Goal: Download file/media

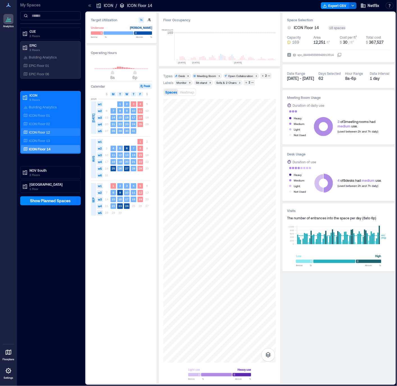
scroll to position [0, 2127]
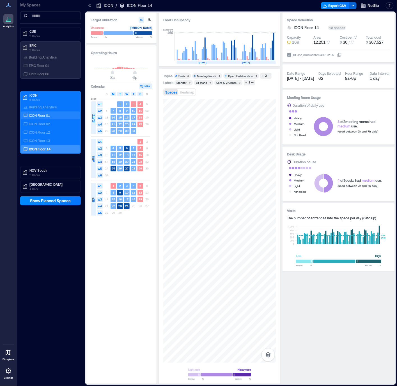
click at [36, 117] on p "ICON Floor 01" at bounding box center [39, 115] width 21 height 4
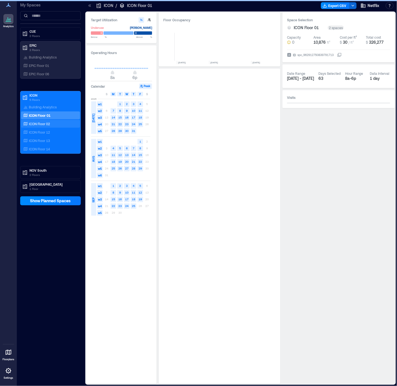
click at [39, 124] on p "ICON Floor 02" at bounding box center [39, 124] width 21 height 4
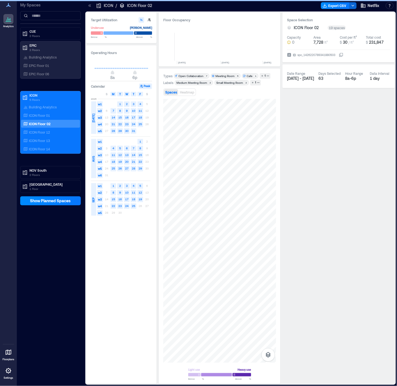
scroll to position [0, 183]
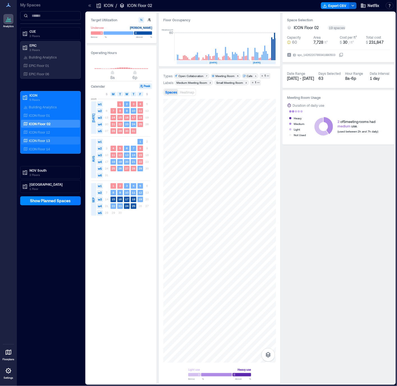
click at [50, 139] on div "ICON Floor 13" at bounding box center [49, 141] width 54 height 6
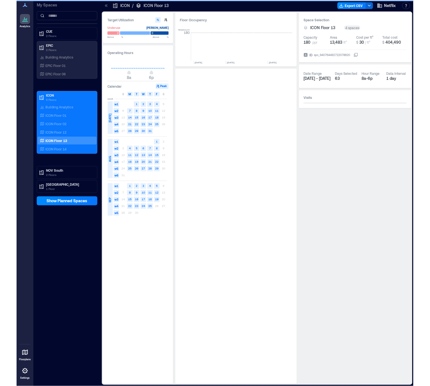
scroll to position [0, 2220]
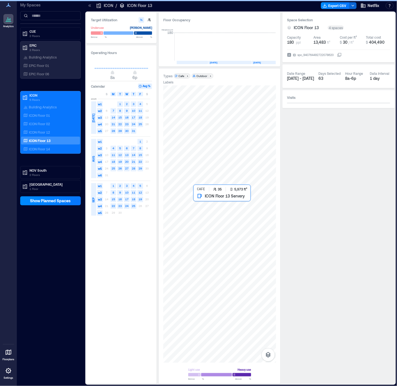
click at [232, 212] on div at bounding box center [219, 225] width 113 height 278
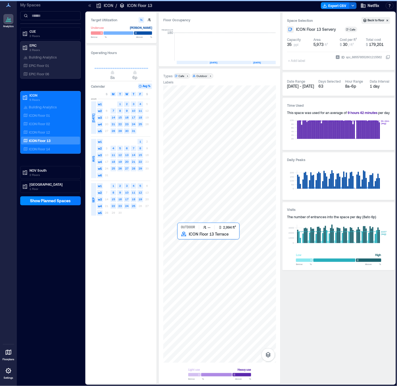
click at [218, 244] on div at bounding box center [219, 225] width 113 height 278
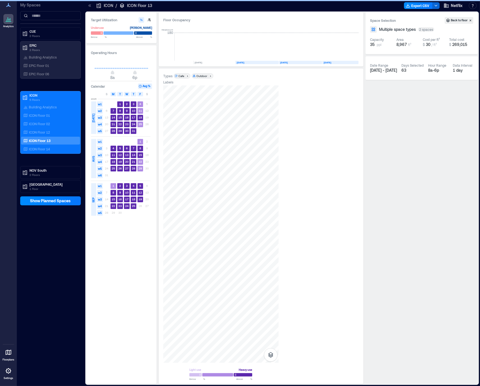
scroll to position [0, 2150]
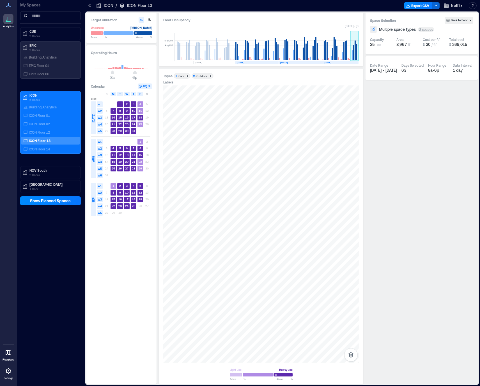
click at [355, 51] on rect at bounding box center [354, 51] width 1 height 20
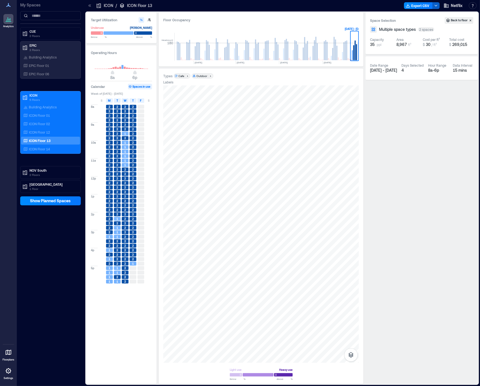
click at [396, 6] on icon "button" at bounding box center [435, 5] width 4 height 4
click at [396, 9] on button "Export CSV" at bounding box center [418, 5] width 29 height 7
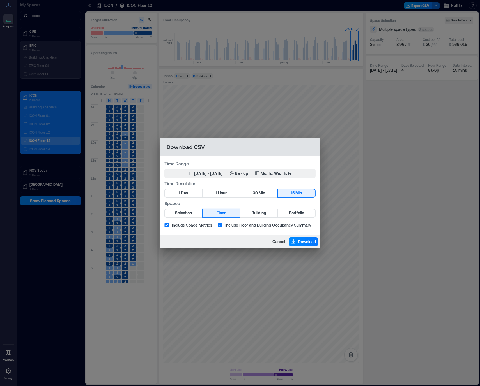
click at [396, 5] on div "Download CSV Time Range Sep 22, 2025 - [DATE] 8a - 6p Mo, Tu, We, Th, Fr Time R…" at bounding box center [240, 193] width 480 height 386
click at [194, 215] on button "Selection" at bounding box center [183, 213] width 37 height 8
click at [306, 246] on button "Download" at bounding box center [303, 241] width 29 height 9
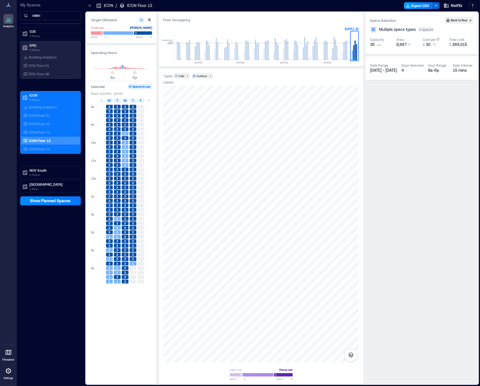
click at [396, 6] on button "Export CSV" at bounding box center [418, 5] width 29 height 7
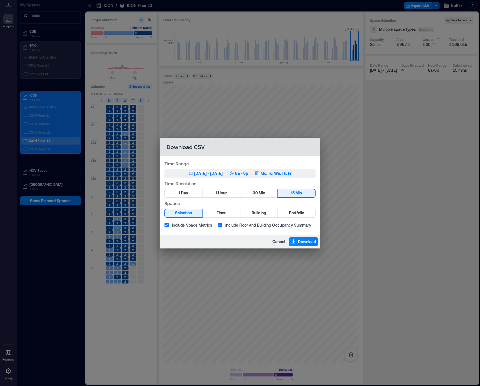
click at [248, 174] on p "8a - 6p" at bounding box center [241, 174] width 13 height 6
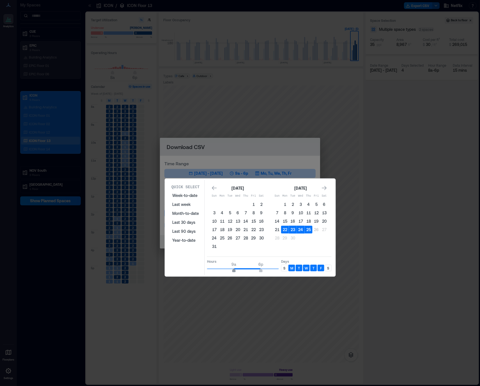
type input "**"
drag, startPoint x: 230, startPoint y: 268, endPoint x: 239, endPoint y: 269, distance: 9.1
click at [239, 270] on span "11a" at bounding box center [239, 271] width 3 height 2
type input "**"
drag, startPoint x: 261, startPoint y: 268, endPoint x: 249, endPoint y: 269, distance: 11.6
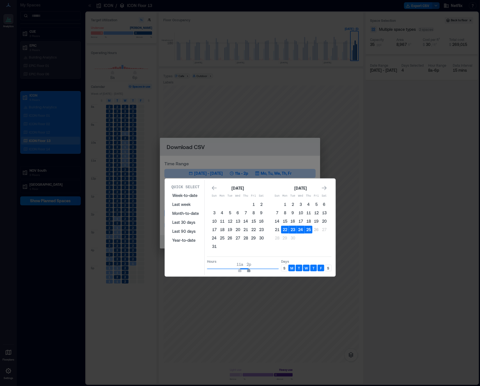
click at [249, 270] on span "2p" at bounding box center [248, 271] width 3 height 2
click at [291, 266] on p "M" at bounding box center [291, 268] width 3 height 4
click at [319, 268] on div "F" at bounding box center [320, 268] width 7 height 7
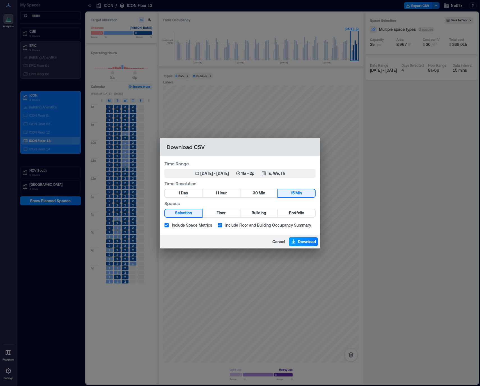
click at [298, 240] on span "Download" at bounding box center [307, 242] width 18 height 6
